Goal: Task Accomplishment & Management: Use online tool/utility

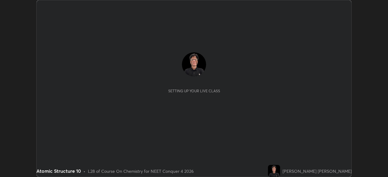
scroll to position [177, 388]
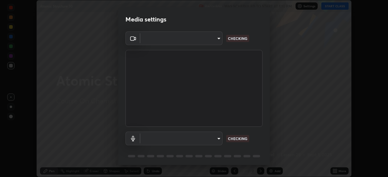
type input "f9c9e40c1fdfe5ebbc4e1433fe736b883486ebc84e0c1da292a4ca4c1bdb3432"
type input "cc6b24f64f306b83a819cfe3ad69ec83db29d8ed6e53624fa730e1126e555d50"
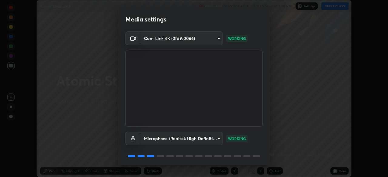
scroll to position [22, 0]
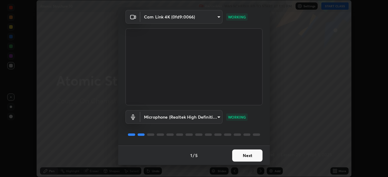
click at [249, 156] on button "Next" at bounding box center [247, 156] width 30 height 12
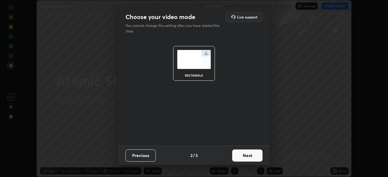
click at [250, 155] on button "Next" at bounding box center [247, 156] width 30 height 12
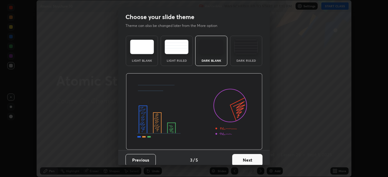
click at [250, 159] on button "Next" at bounding box center [247, 160] width 30 height 12
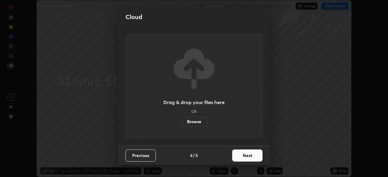
click at [198, 122] on label "Browse" at bounding box center [194, 122] width 27 height 10
click at [181, 122] on input "Browse" at bounding box center [181, 122] width 0 height 10
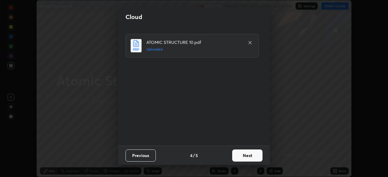
click at [249, 157] on button "Next" at bounding box center [247, 156] width 30 height 12
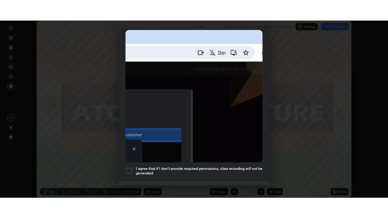
scroll to position [145, 0]
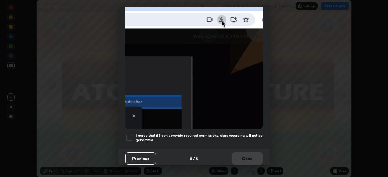
click at [129, 134] on div at bounding box center [129, 137] width 7 height 7
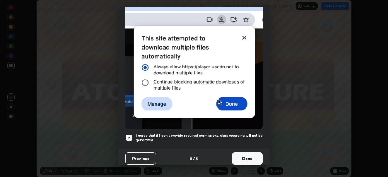
click at [249, 153] on button "Done" at bounding box center [247, 159] width 30 height 12
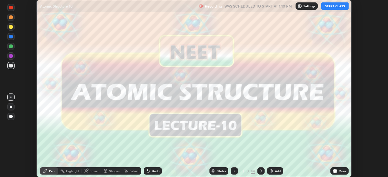
click at [334, 170] on icon at bounding box center [334, 171] width 2 height 2
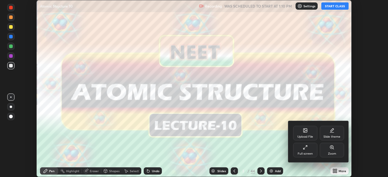
click at [306, 150] on div "Full screen" at bounding box center [305, 150] width 24 height 15
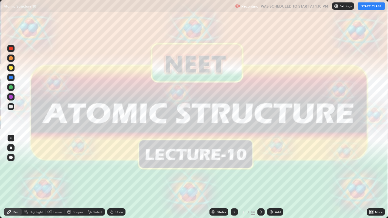
scroll to position [218, 388]
click at [372, 6] on button "START CLASS" at bounding box center [371, 5] width 27 height 7
click at [262, 177] on icon at bounding box center [261, 212] width 5 height 5
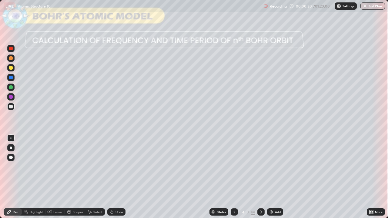
click at [11, 68] on div at bounding box center [11, 68] width 4 height 4
click at [10, 148] on div at bounding box center [11, 148] width 2 height 2
click at [112, 177] on icon at bounding box center [112, 212] width 2 height 2
click at [111, 177] on icon at bounding box center [112, 212] width 2 height 2
click at [11, 157] on div at bounding box center [11, 158] width 4 height 4
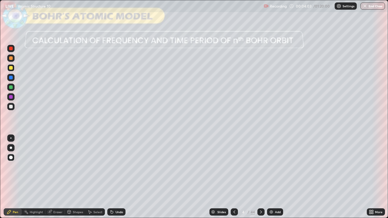
click at [10, 107] on div at bounding box center [11, 107] width 4 height 4
click at [70, 177] on icon at bounding box center [69, 213] width 3 height 4
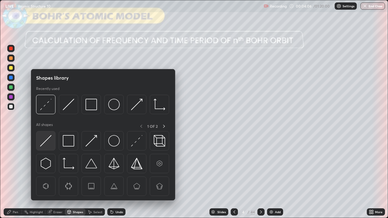
click at [45, 141] on img at bounding box center [46, 141] width 12 height 12
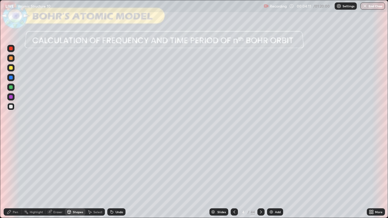
click at [13, 177] on div "Pen" at bounding box center [15, 212] width 5 height 3
click at [10, 98] on div at bounding box center [11, 97] width 4 height 4
click at [11, 68] on div at bounding box center [11, 68] width 4 height 4
click at [260, 177] on icon at bounding box center [261, 212] width 5 height 5
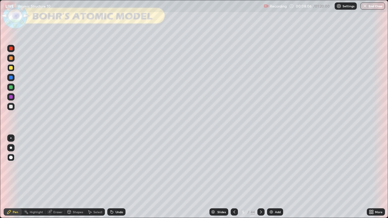
click at [258, 177] on div at bounding box center [261, 212] width 7 height 7
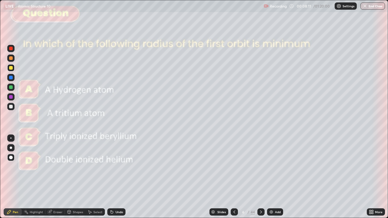
click at [260, 177] on icon at bounding box center [261, 212] width 2 height 3
click at [260, 177] on icon at bounding box center [261, 212] width 5 height 5
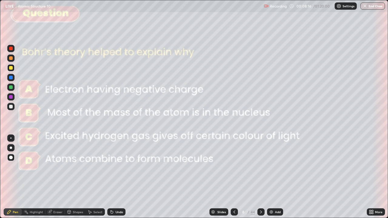
click at [261, 177] on icon at bounding box center [261, 212] width 5 height 5
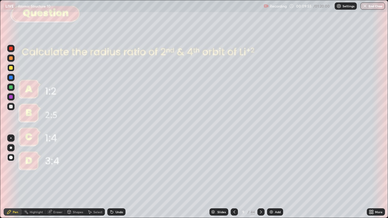
click at [260, 177] on icon at bounding box center [261, 212] width 5 height 5
click at [11, 88] on div at bounding box center [11, 88] width 4 height 4
click at [261, 177] on icon at bounding box center [261, 212] width 2 height 3
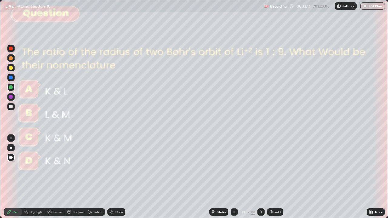
click at [112, 177] on icon at bounding box center [112, 212] width 2 height 2
click at [259, 177] on icon at bounding box center [261, 212] width 5 height 5
click at [261, 177] on icon at bounding box center [261, 212] width 5 height 5
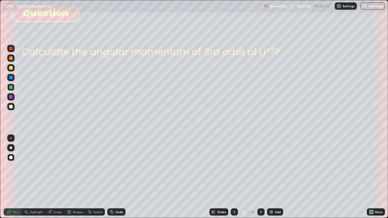
click at [260, 177] on icon at bounding box center [261, 212] width 5 height 5
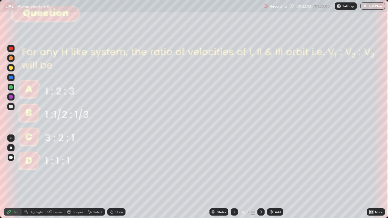
click at [260, 177] on icon at bounding box center [261, 212] width 5 height 5
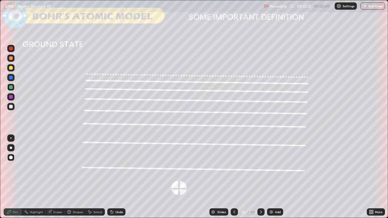
click at [73, 177] on div "Shapes" at bounding box center [78, 212] width 10 height 3
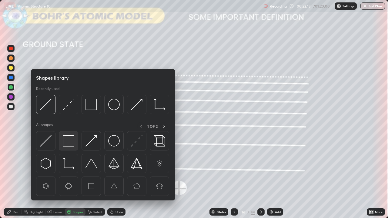
click at [69, 141] on img at bounding box center [69, 141] width 12 height 12
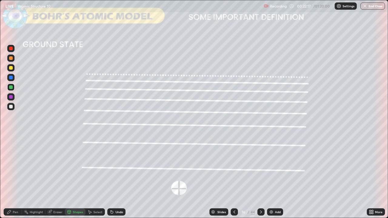
click at [13, 177] on div "Pen" at bounding box center [15, 212] width 5 height 3
click at [114, 177] on div "Undo" at bounding box center [116, 212] width 18 height 7
click at [115, 177] on div "Undo" at bounding box center [116, 212] width 18 height 7
click at [113, 177] on icon at bounding box center [112, 212] width 5 height 5
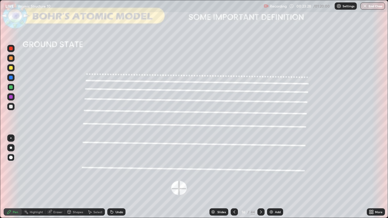
click at [116, 177] on div "Undo" at bounding box center [120, 212] width 8 height 3
click at [117, 177] on div "Undo" at bounding box center [120, 212] width 8 height 3
click at [116, 177] on div "Undo" at bounding box center [120, 212] width 8 height 3
click at [262, 177] on icon at bounding box center [261, 212] width 5 height 5
click at [260, 177] on icon at bounding box center [261, 212] width 5 height 5
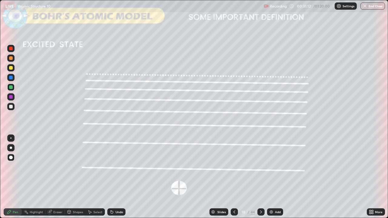
click at [75, 177] on div "Shapes" at bounding box center [78, 212] width 10 height 3
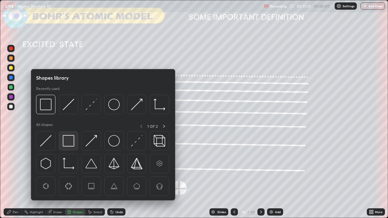
click at [68, 144] on img at bounding box center [69, 141] width 12 height 12
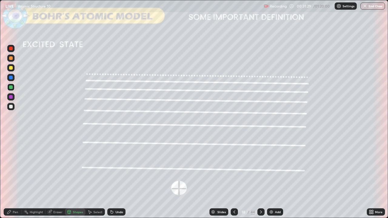
click at [12, 177] on icon at bounding box center [9, 212] width 5 height 5
click at [114, 177] on div "Undo" at bounding box center [116, 212] width 18 height 7
click at [59, 177] on div "Eraser" at bounding box center [57, 212] width 9 height 3
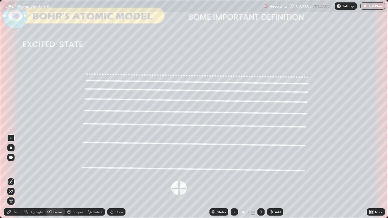
click at [15, 177] on div "Pen" at bounding box center [15, 212] width 5 height 3
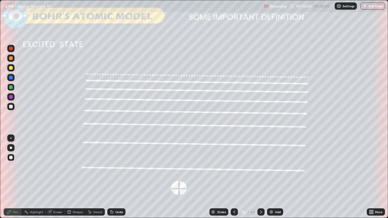
click at [259, 177] on icon at bounding box center [261, 212] width 5 height 5
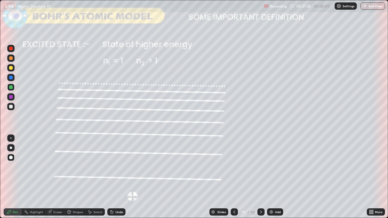
click at [259, 177] on icon at bounding box center [261, 212] width 5 height 5
click at [260, 177] on icon at bounding box center [261, 212] width 5 height 5
click at [260, 177] on icon at bounding box center [261, 212] width 2 height 3
click at [261, 177] on icon at bounding box center [261, 212] width 2 height 3
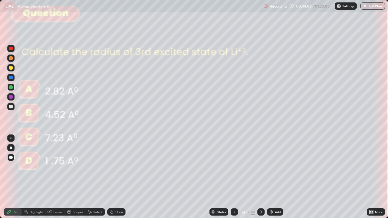
click at [262, 177] on icon at bounding box center [261, 212] width 5 height 5
click at [258, 177] on div at bounding box center [261, 212] width 7 height 7
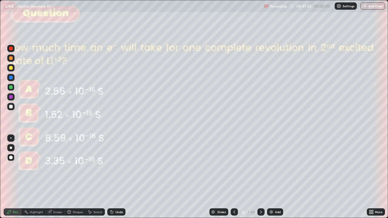
click at [119, 177] on div "Undo" at bounding box center [120, 212] width 8 height 3
click at [261, 177] on icon at bounding box center [261, 212] width 5 height 5
click at [261, 177] on icon at bounding box center [261, 212] width 2 height 3
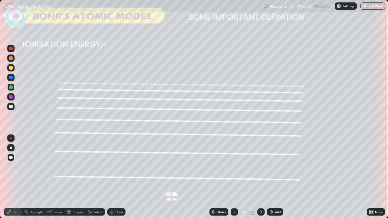
click at [79, 177] on div "Shapes" at bounding box center [78, 212] width 10 height 3
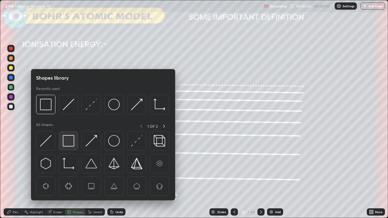
click at [68, 139] on img at bounding box center [69, 141] width 12 height 12
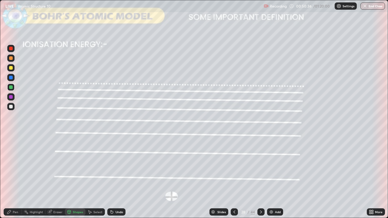
click at [14, 177] on div "Pen" at bounding box center [15, 212] width 5 height 3
click at [77, 177] on div "Shapes" at bounding box center [78, 212] width 10 height 3
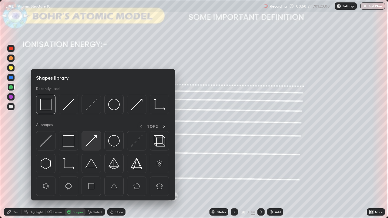
click at [90, 143] on img at bounding box center [92, 141] width 12 height 12
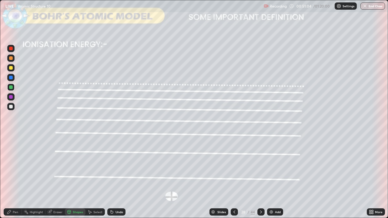
click at [13, 177] on div "Pen" at bounding box center [15, 212] width 5 height 3
click at [260, 177] on icon at bounding box center [261, 212] width 2 height 3
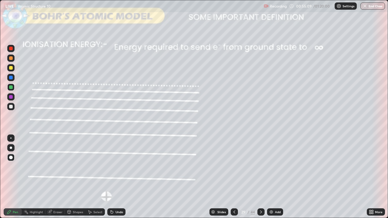
click at [262, 177] on icon at bounding box center [261, 212] width 5 height 5
click at [261, 177] on icon at bounding box center [261, 212] width 2 height 3
click at [260, 177] on icon at bounding box center [261, 212] width 5 height 5
click at [74, 177] on div "Shapes" at bounding box center [78, 212] width 10 height 3
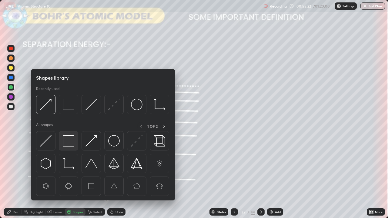
click at [69, 142] on img at bounding box center [69, 141] width 12 height 12
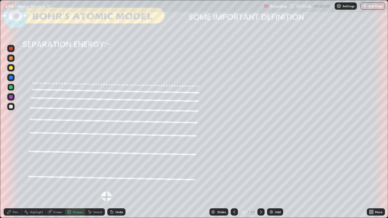
click at [15, 177] on div "Pen" at bounding box center [15, 212] width 5 height 3
click at [73, 177] on div "Shapes" at bounding box center [78, 212] width 10 height 3
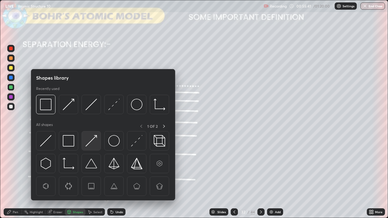
click at [89, 142] on img at bounding box center [92, 141] width 12 height 12
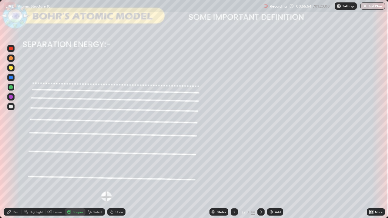
click at [9, 108] on div at bounding box center [10, 106] width 7 height 7
click at [10, 97] on div at bounding box center [11, 97] width 4 height 4
click at [13, 177] on div "Pen" at bounding box center [15, 212] width 5 height 3
click at [112, 177] on icon at bounding box center [112, 212] width 2 height 2
click at [258, 177] on div at bounding box center [261, 212] width 7 height 7
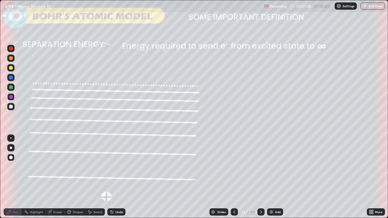
click at [117, 177] on div "Undo" at bounding box center [120, 212] width 8 height 3
click at [72, 177] on div "Shapes" at bounding box center [75, 212] width 21 height 7
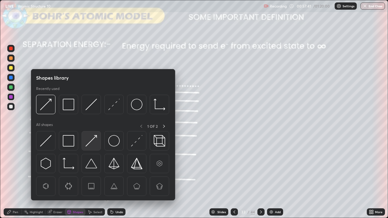
click at [91, 141] on img at bounding box center [92, 141] width 12 height 12
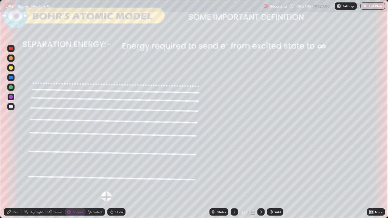
click at [12, 88] on div at bounding box center [11, 88] width 4 height 4
click at [113, 177] on icon at bounding box center [112, 212] width 5 height 5
click at [13, 177] on div "Pen" at bounding box center [15, 212] width 5 height 3
click at [74, 177] on div "Shapes" at bounding box center [78, 212] width 10 height 3
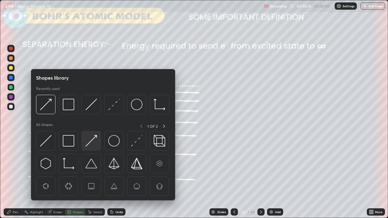
click at [90, 140] on img at bounding box center [92, 141] width 12 height 12
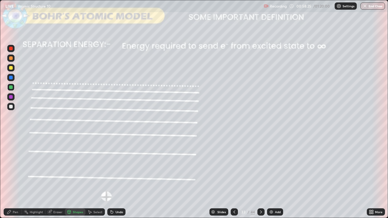
click at [11, 97] on div at bounding box center [11, 97] width 4 height 4
click at [113, 177] on div "Undo" at bounding box center [116, 212] width 18 height 7
click at [12, 177] on div "Pen" at bounding box center [13, 212] width 18 height 7
click at [260, 177] on icon at bounding box center [261, 212] width 5 height 5
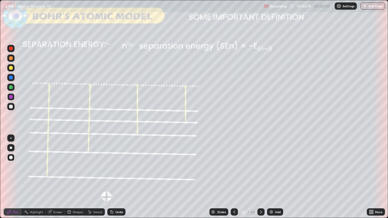
click at [260, 177] on icon at bounding box center [261, 212] width 5 height 5
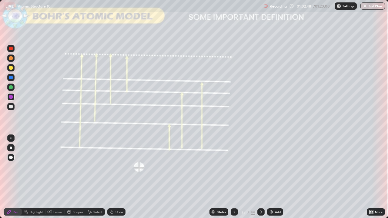
click at [116, 177] on div "Undo" at bounding box center [120, 212] width 8 height 3
click at [114, 177] on div "Undo" at bounding box center [116, 212] width 18 height 7
click at [260, 177] on icon at bounding box center [261, 212] width 5 height 5
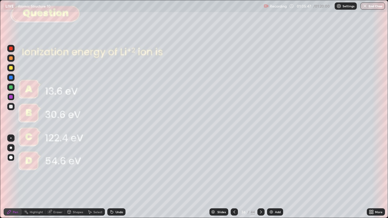
click at [11, 88] on div at bounding box center [11, 88] width 4 height 4
click at [260, 177] on icon at bounding box center [261, 212] width 5 height 5
click at [116, 177] on div "Undo" at bounding box center [120, 212] width 8 height 3
click at [258, 177] on div at bounding box center [261, 212] width 7 height 7
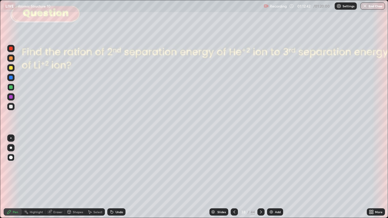
click at [259, 177] on icon at bounding box center [261, 212] width 5 height 5
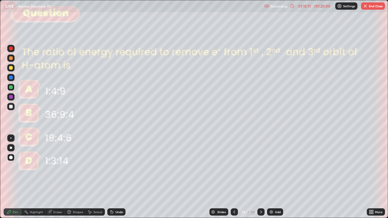
click at [260, 177] on icon at bounding box center [261, 212] width 5 height 5
click at [371, 8] on button "End Class" at bounding box center [373, 5] width 24 height 7
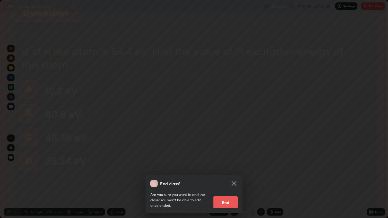
click at [232, 177] on button "End" at bounding box center [226, 203] width 24 height 12
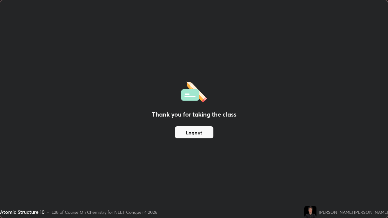
click at [194, 135] on button "Logout" at bounding box center [194, 133] width 39 height 12
